Goal: Information Seeking & Learning: Compare options

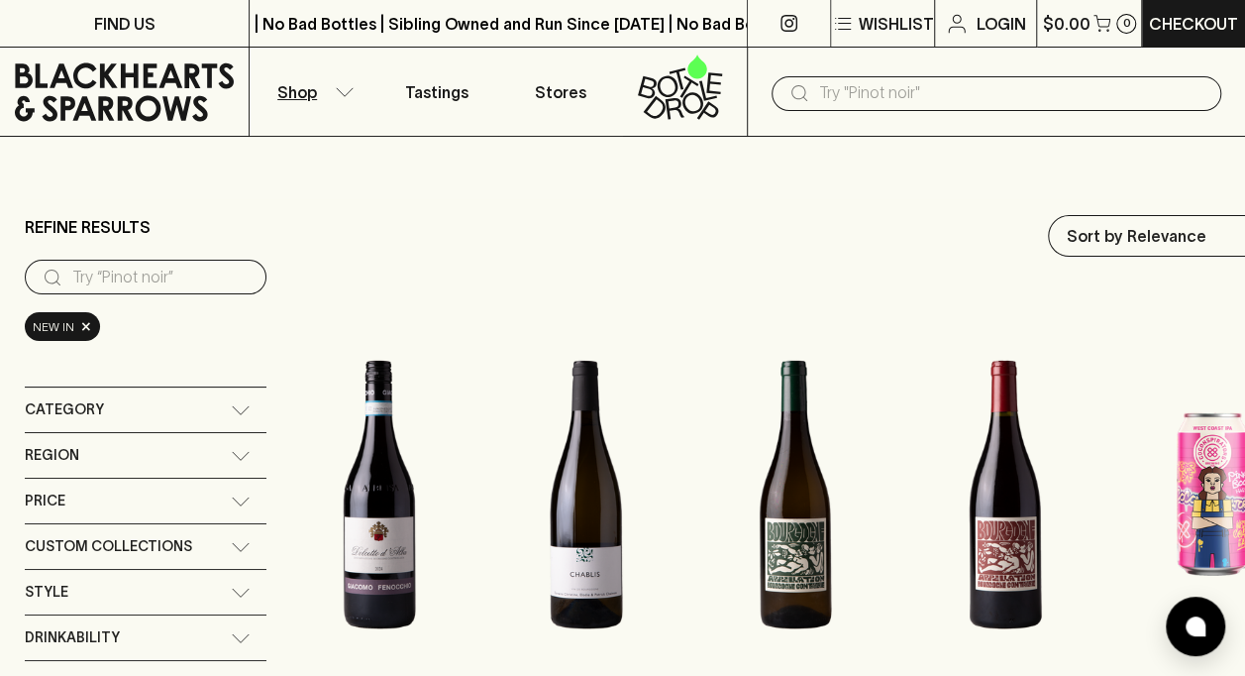
click at [236, 411] on icon at bounding box center [241, 410] width 20 height 10
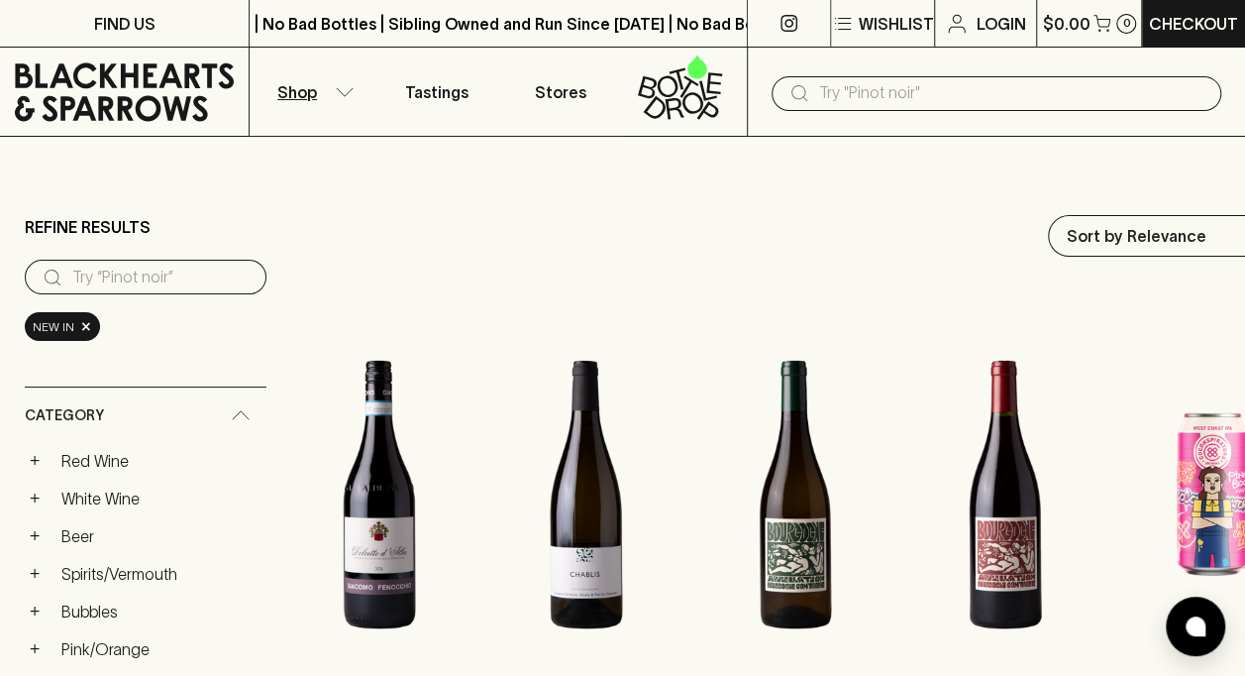
click at [85, 495] on link "White Wine" at bounding box center [160, 498] width 214 height 34
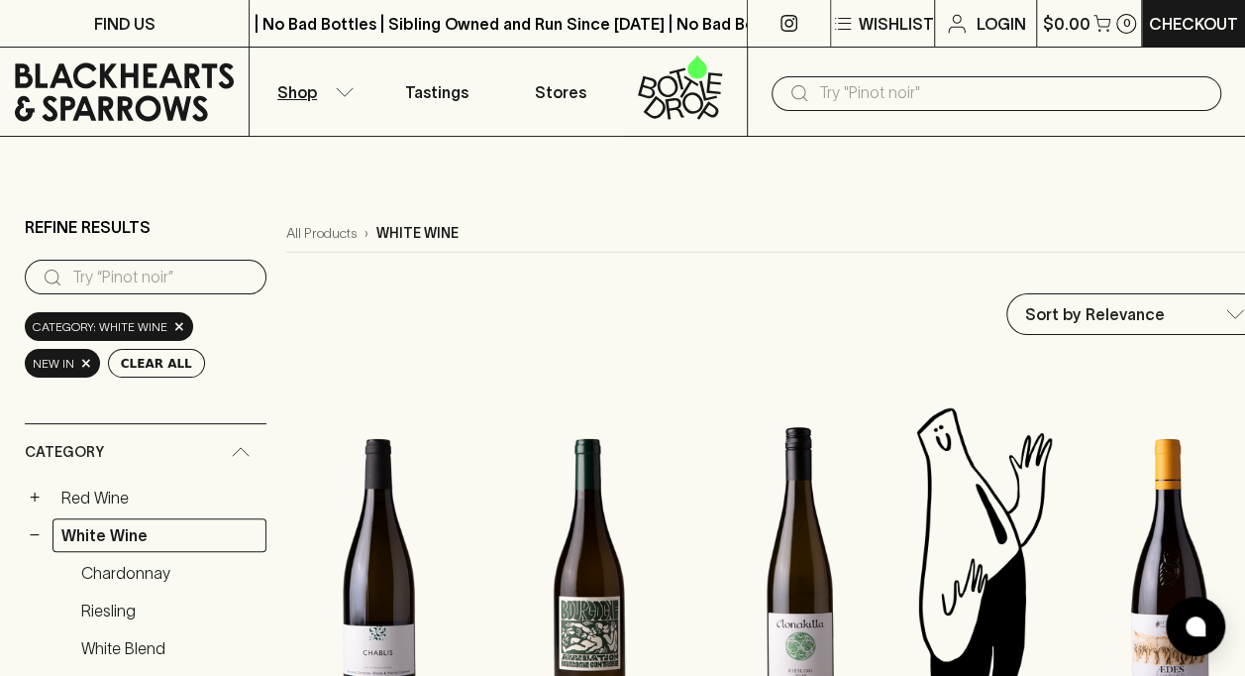
click at [136, 604] on link "Riesling" at bounding box center [169, 610] width 194 height 34
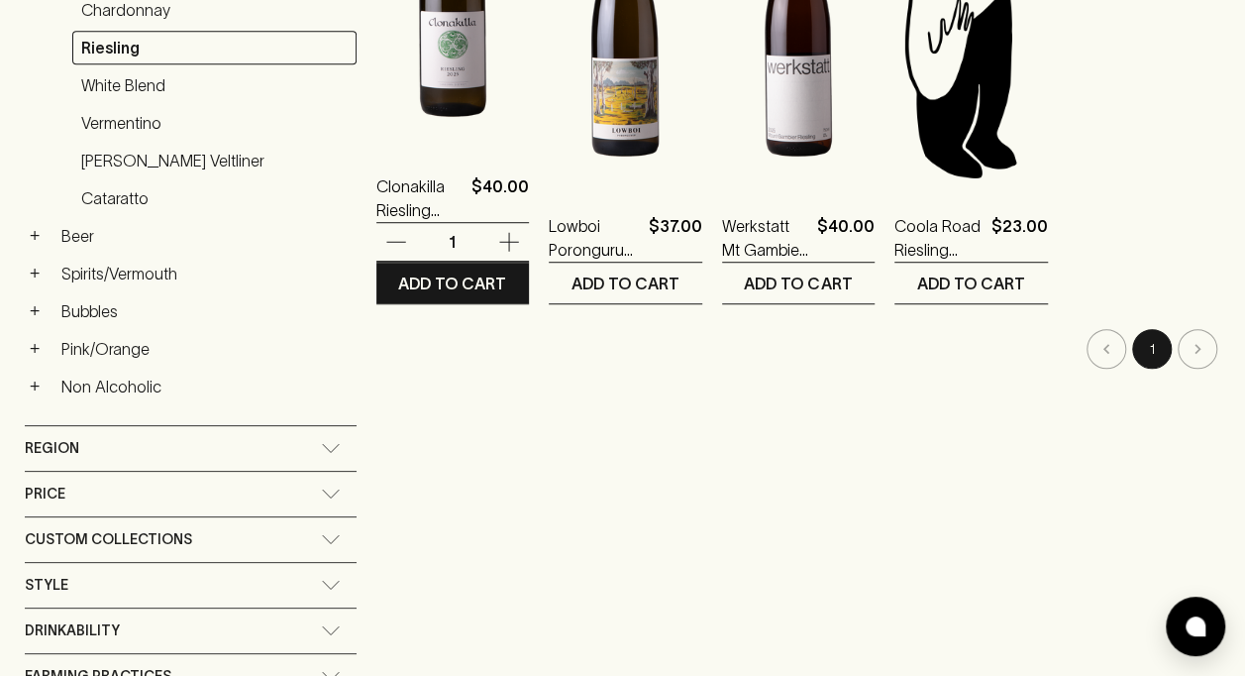
scroll to position [590, 0]
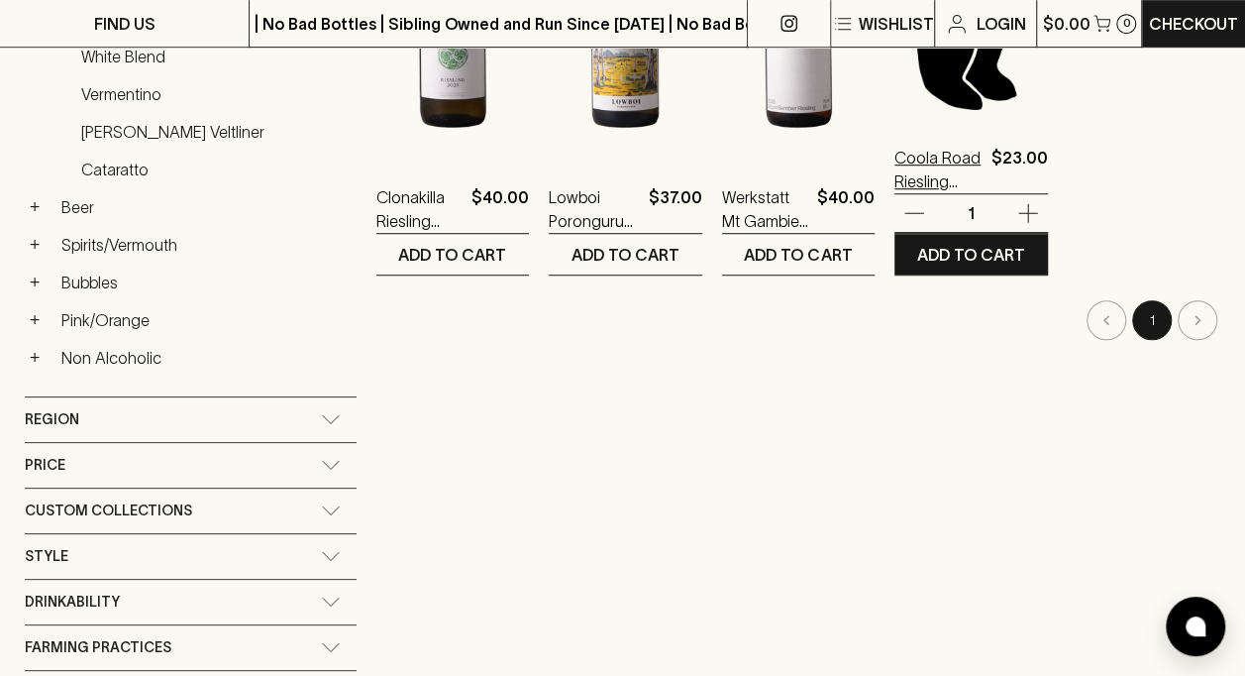
click at [923, 165] on p "Coola Road Riesling 2025" at bounding box center [939, 170] width 88 height 48
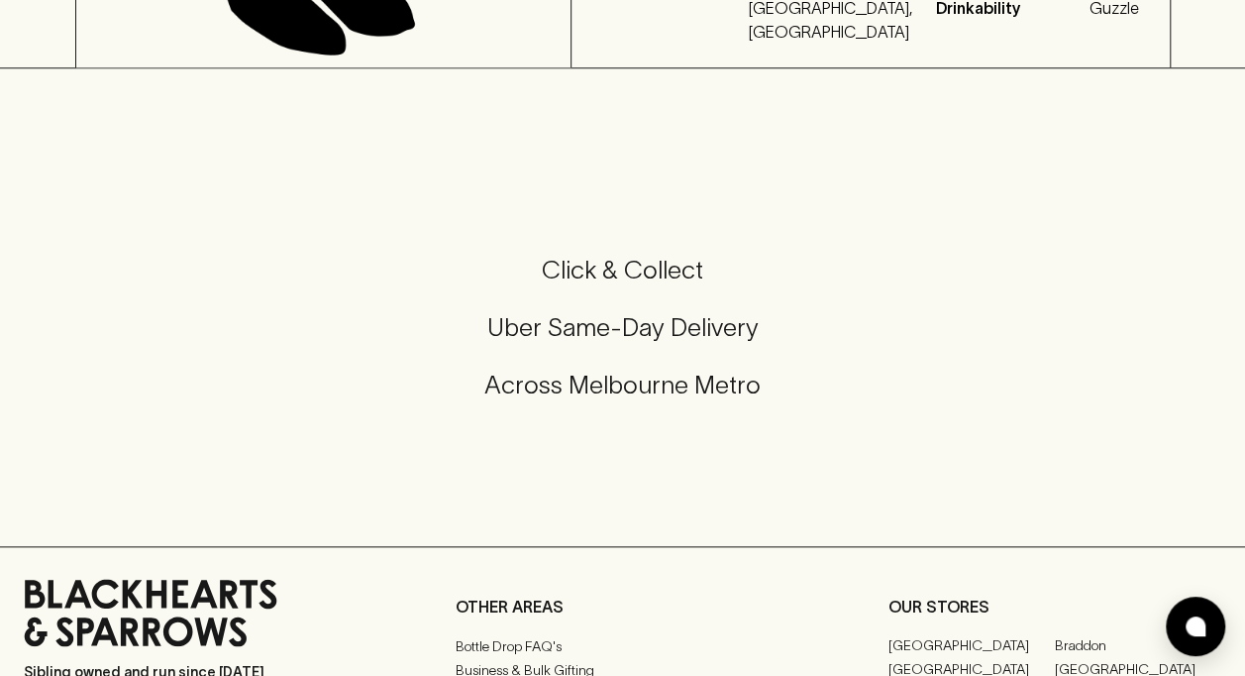
scroll to position [1182, 0]
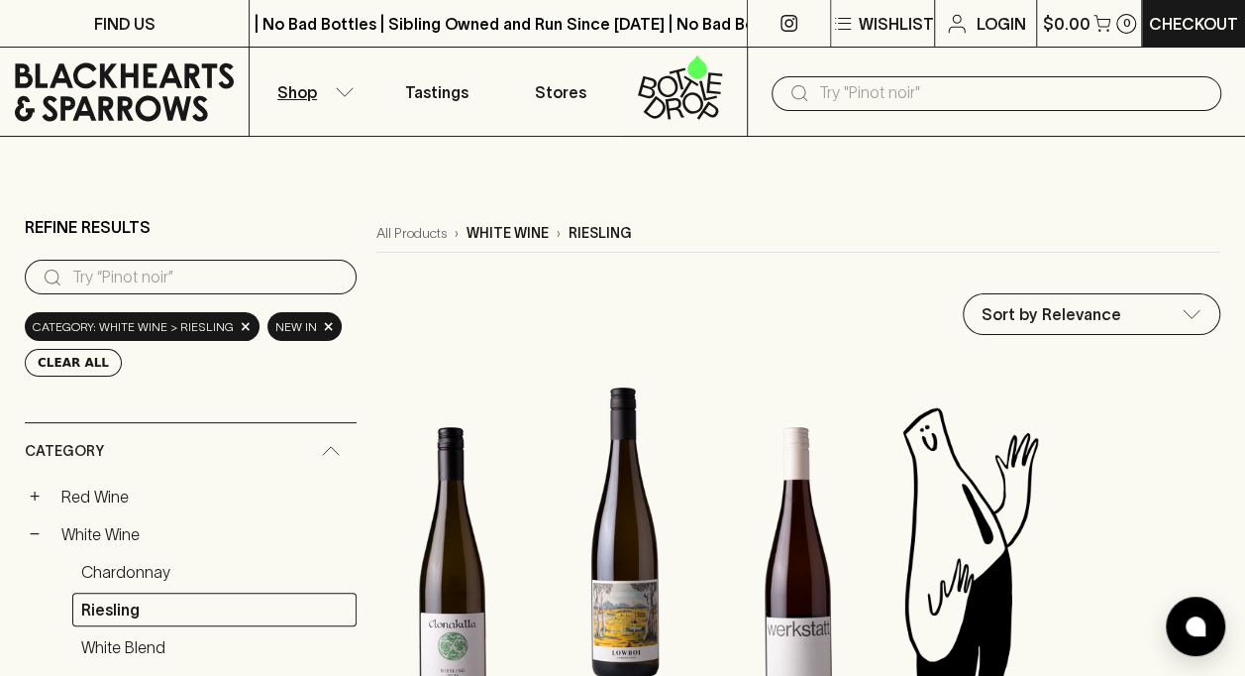
scroll to position [590, 0]
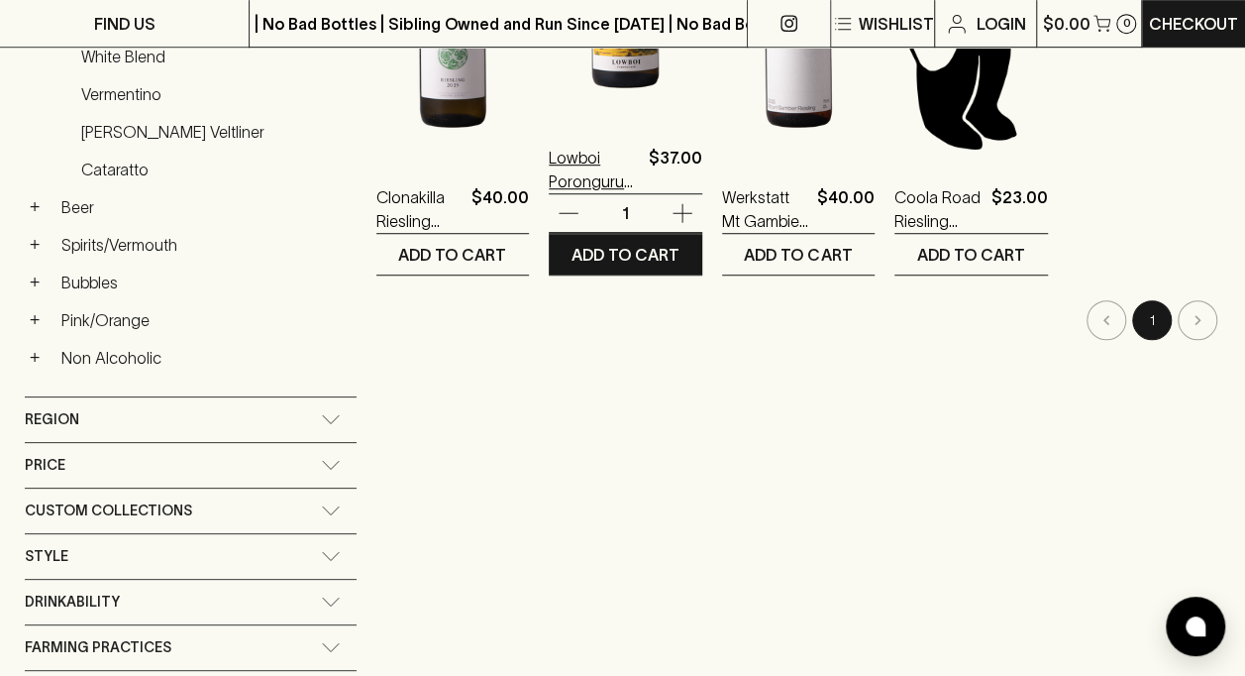
click at [564, 179] on p "Lowboi Porongurup Riesling 2025" at bounding box center [594, 170] width 91 height 48
